Goal: Contribute content

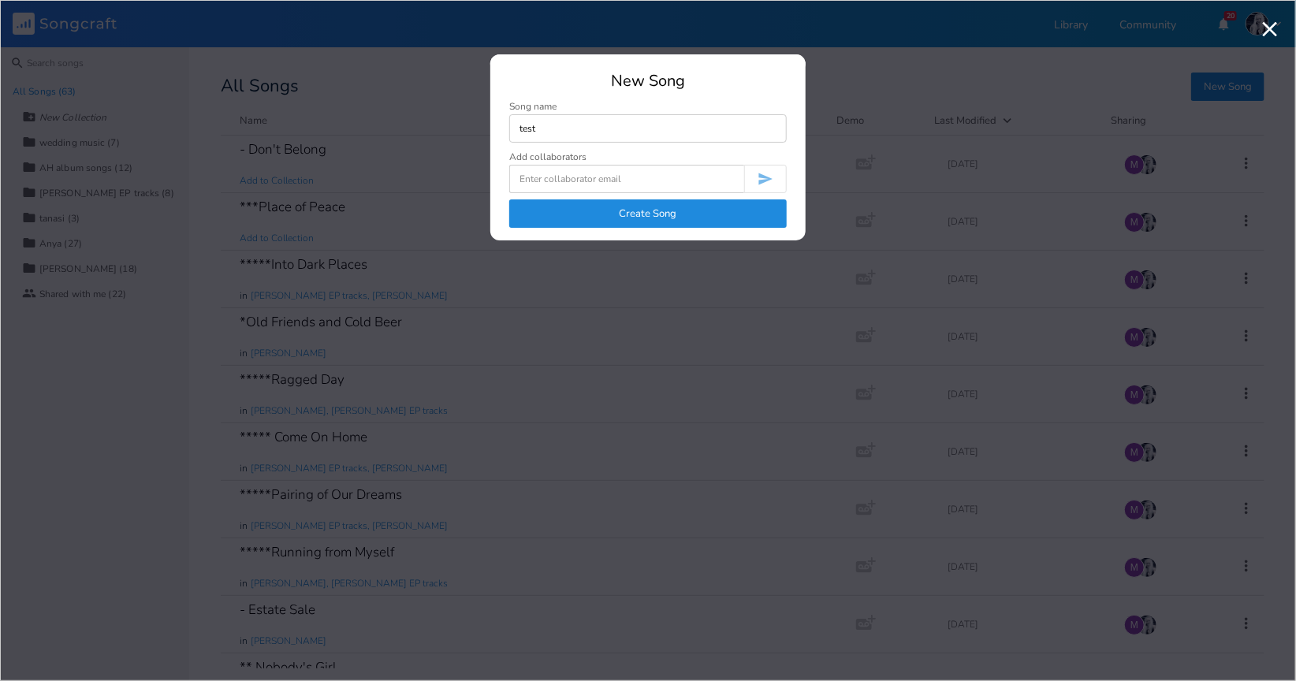
type input "test"
click at [633, 227] on div "Create Song" at bounding box center [648, 213] width 278 height 28
click at [635, 212] on button "Create Song" at bounding box center [648, 213] width 278 height 28
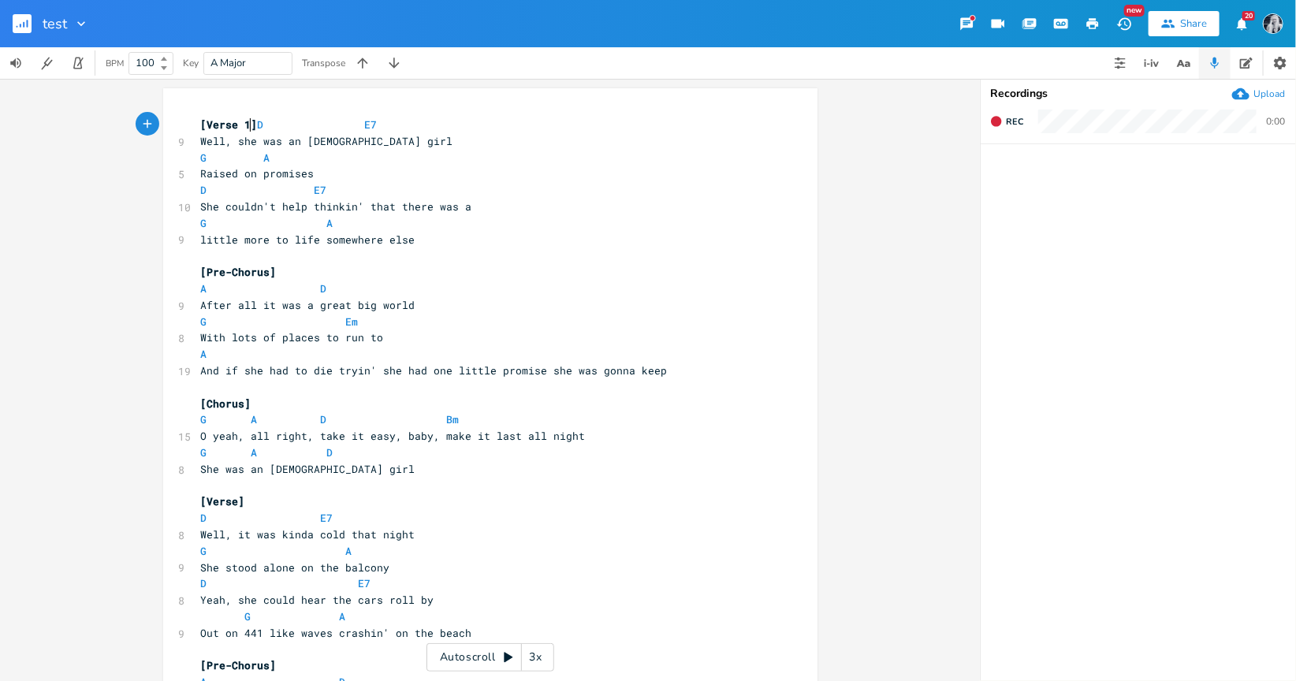
type textarea "[Verse 1"
drag, startPoint x: 248, startPoint y: 126, endPoint x: 149, endPoint y: 125, distance: 99.4
click at [149, 125] on div "[Verse 1 x [Verse 1] D E7 9 Well, she was an [DEMOGRAPHIC_DATA] girl G A 5 Rais…" at bounding box center [490, 380] width 980 height 602
click at [386, 212] on span "She couldn't help thinkin' that there was a" at bounding box center [336, 206] width 271 height 14
click at [259, 125] on span "[Verse 1] D E7" at bounding box center [289, 124] width 177 height 14
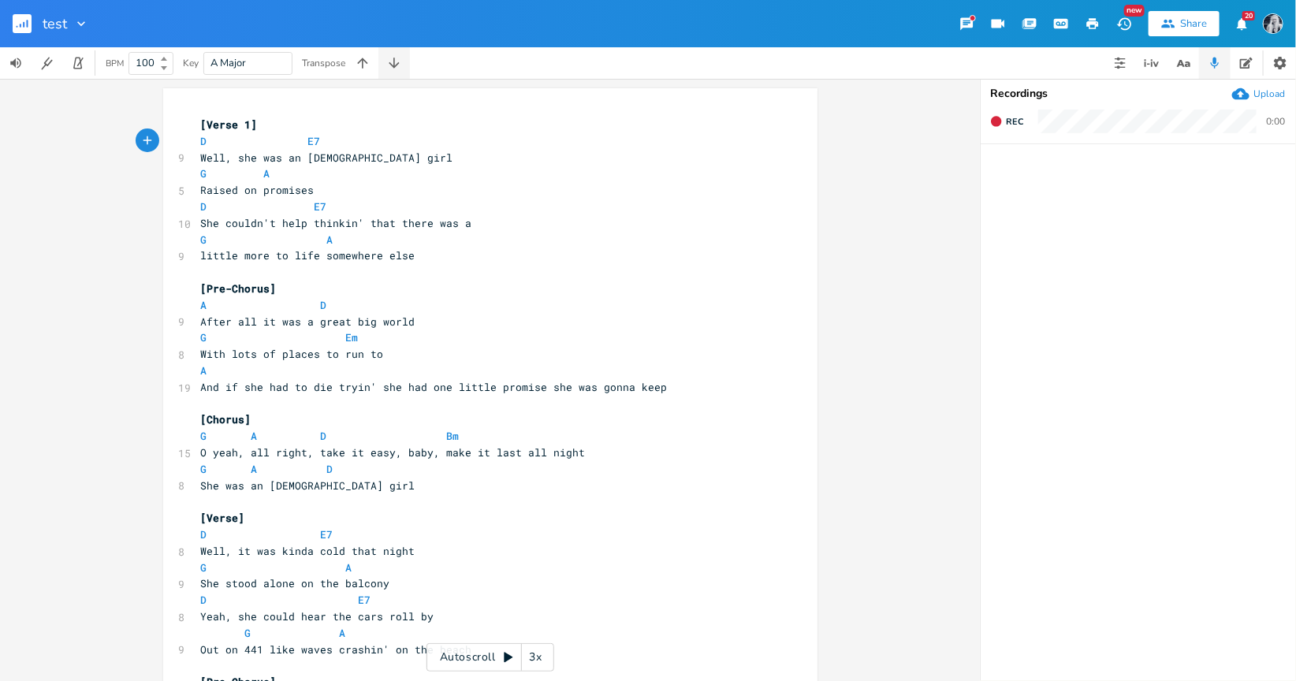
click at [399, 69] on icon "button" at bounding box center [394, 63] width 16 height 16
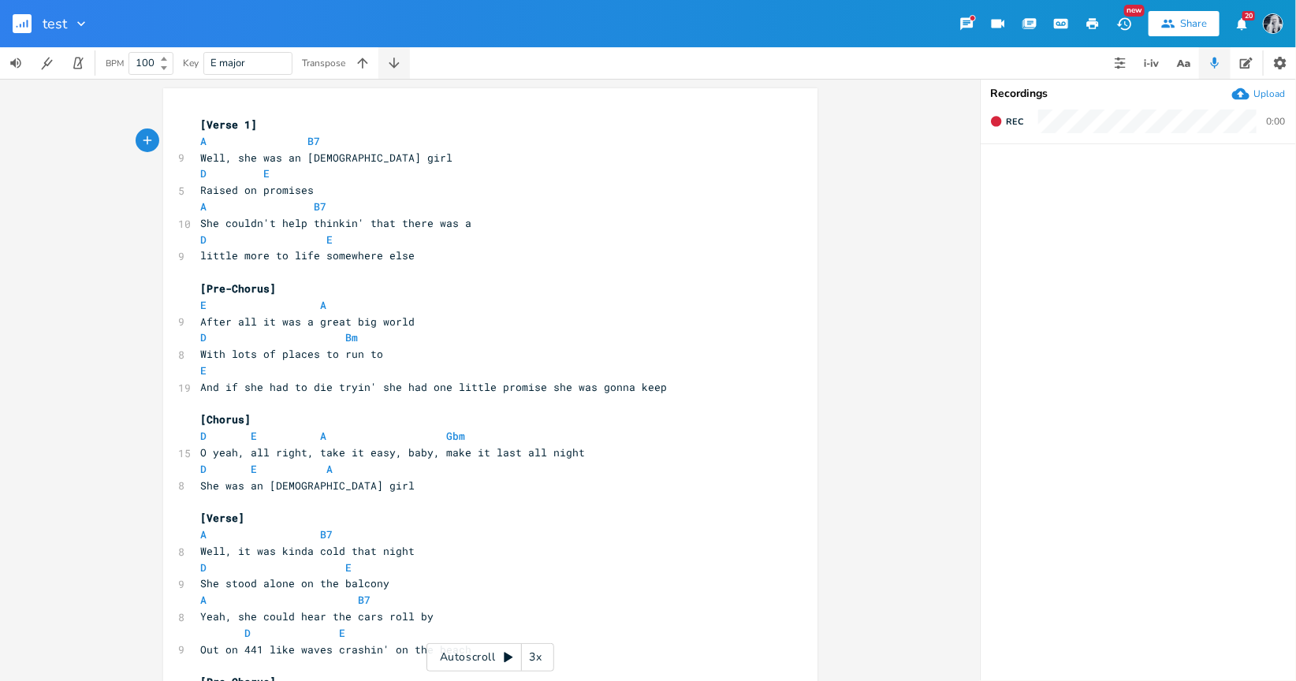
click at [399, 69] on icon "button" at bounding box center [394, 63] width 16 height 16
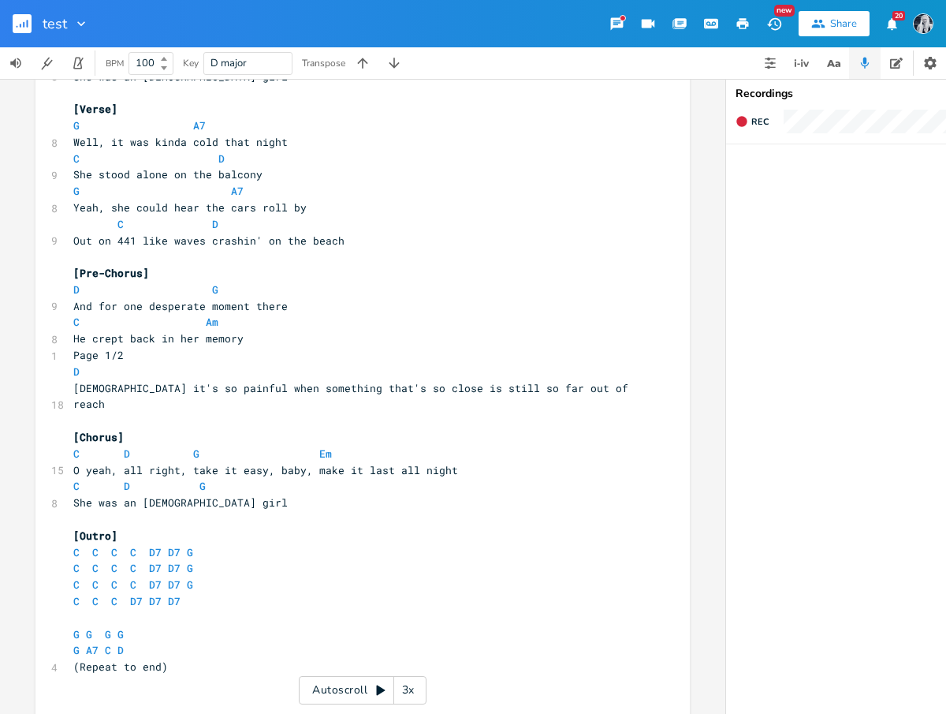
scroll to position [427, 0]
